Goal: Transaction & Acquisition: Purchase product/service

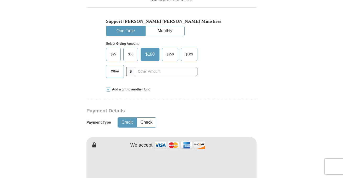
scroll to position [159, 0]
click at [153, 73] on input "text" at bounding box center [166, 71] width 62 height 9
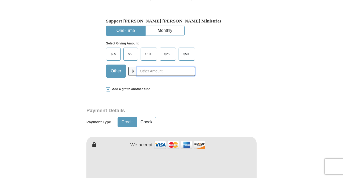
type input "140.00"
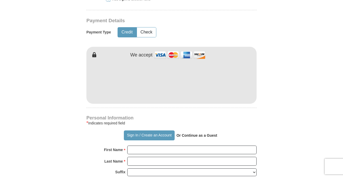
scroll to position [250, 0]
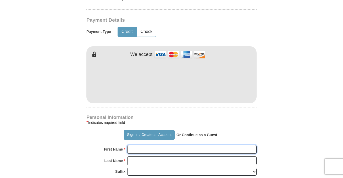
type input "[PERSON_NAME]"
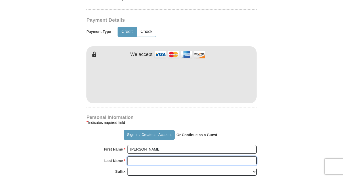
type input "[PERSON_NAME]"
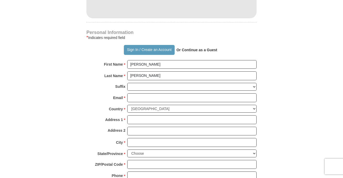
scroll to position [335, 0]
click at [197, 99] on input "Email *" at bounding box center [191, 97] width 129 height 9
type input "[EMAIL_ADDRESS][DOMAIN_NAME]"
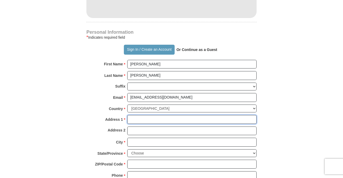
type input "[STREET_ADDRESS]"
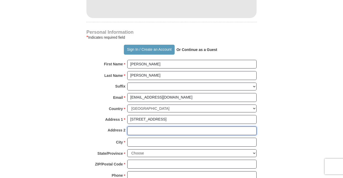
type input "Apt 701"
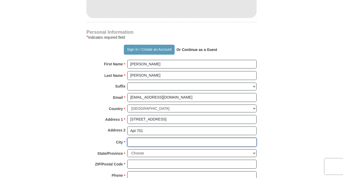
type input "Columbus"
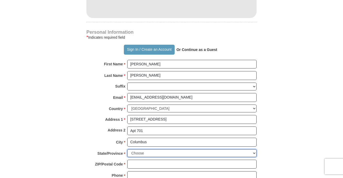
select select "OH"
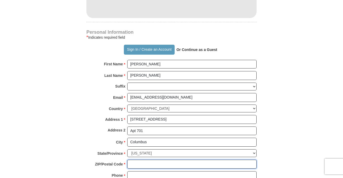
type input "43203"
type input "6148176291"
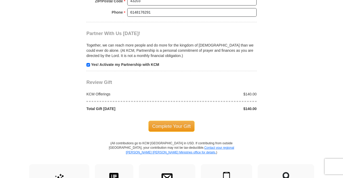
scroll to position [497, 0]
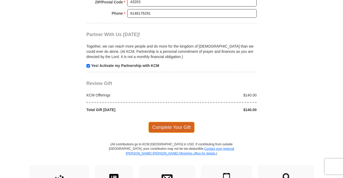
click at [187, 128] on span "Complete Your Gift" at bounding box center [171, 127] width 46 height 11
